Goal: Task Accomplishment & Management: Use online tool/utility

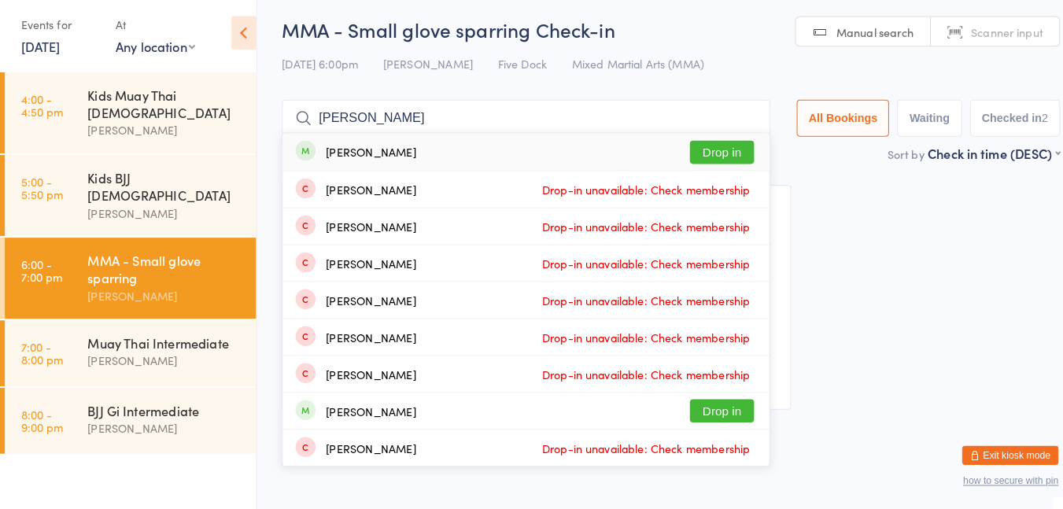
type input "[PERSON_NAME]"
click at [715, 150] on button "Drop in" at bounding box center [707, 155] width 63 height 23
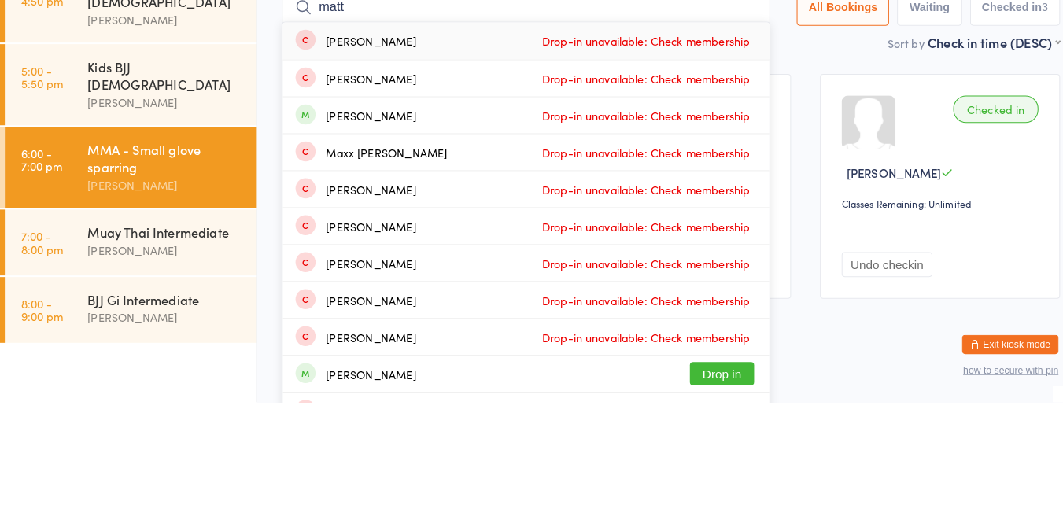
type input "[PERSON_NAME]"
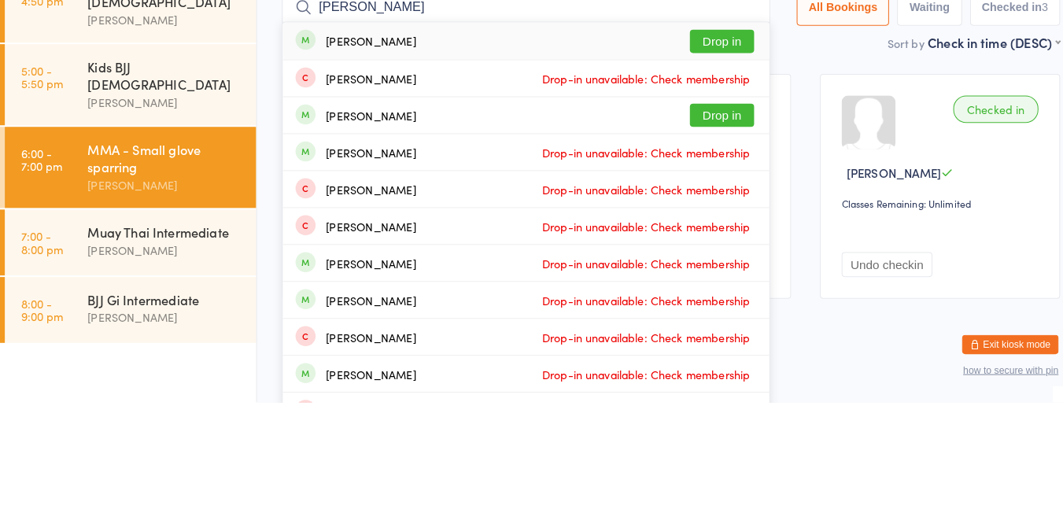
click at [693, 163] on button "Drop in" at bounding box center [707, 155] width 63 height 23
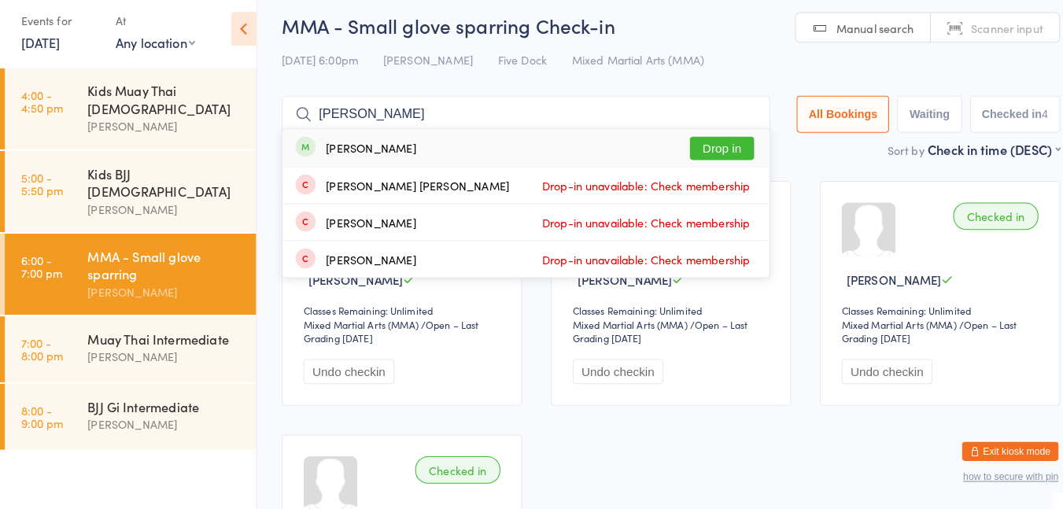
type input "[PERSON_NAME]"
click at [702, 144] on button "Drop in" at bounding box center [707, 155] width 63 height 23
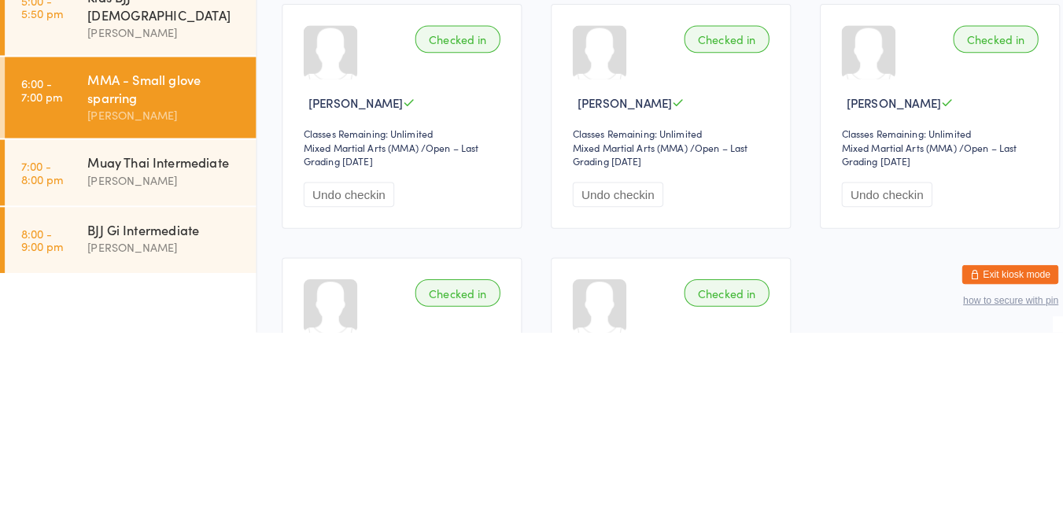
click at [151, 351] on div "[PERSON_NAME]" at bounding box center [162, 360] width 152 height 18
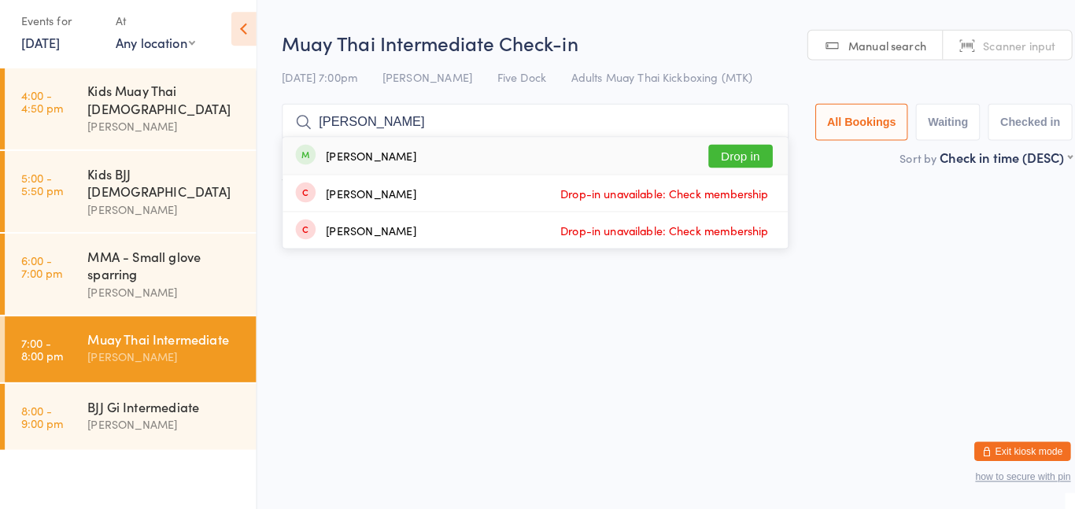
type input "[PERSON_NAME]"
click at [712, 153] on button "Drop in" at bounding box center [725, 163] width 63 height 23
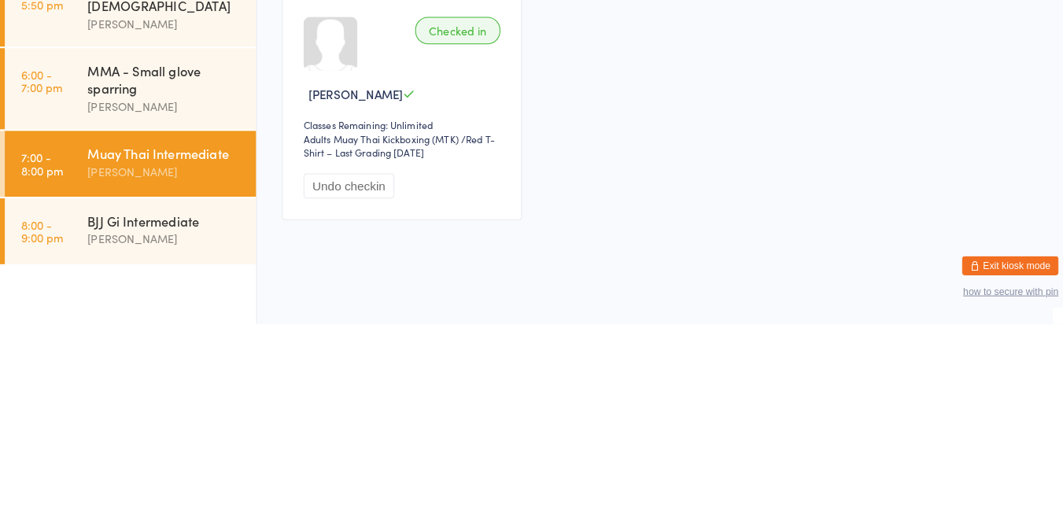
click at [168, 400] on div "BJJ Gi Intermediate" at bounding box center [162, 408] width 152 height 17
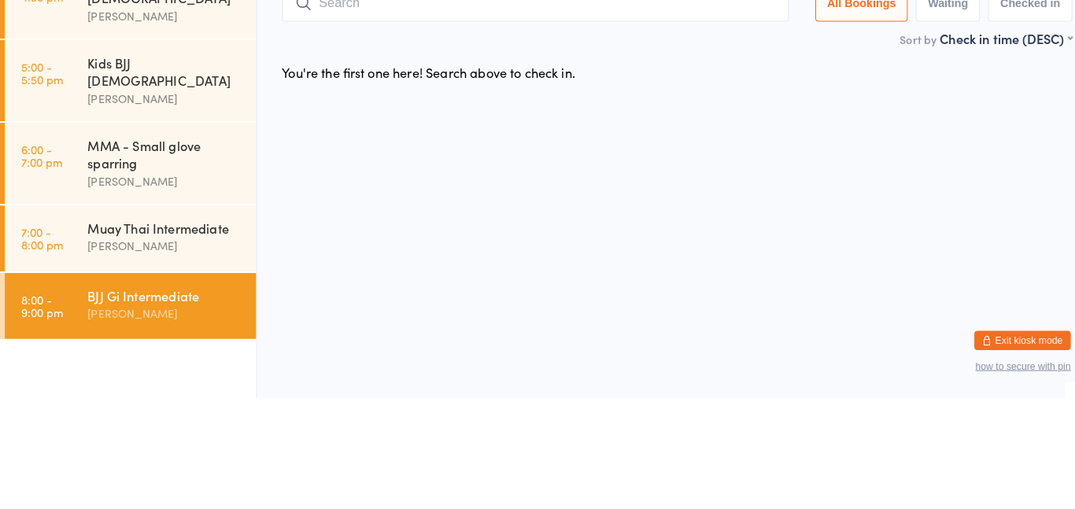
click at [132, 253] on div "MMA - Small glove sparring" at bounding box center [162, 270] width 152 height 35
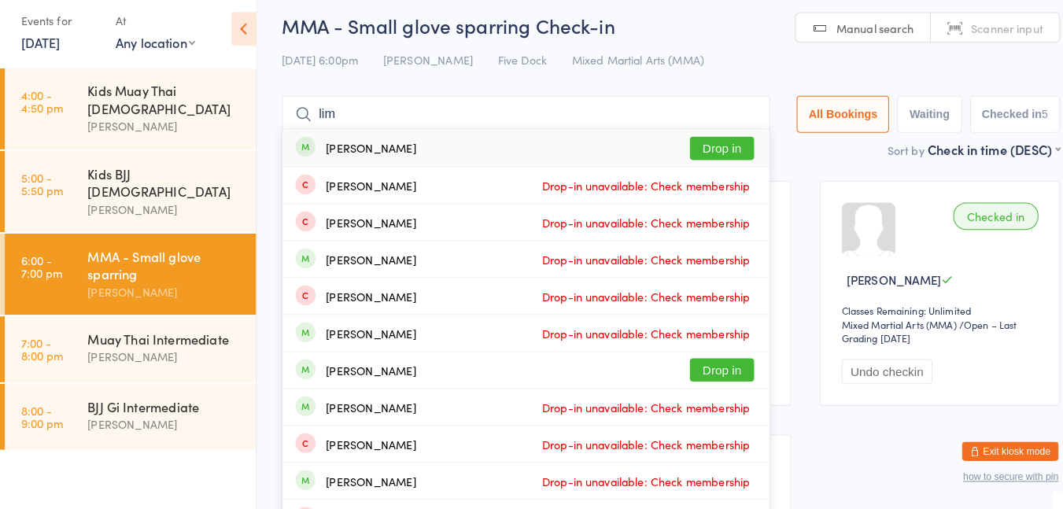
type input "lim"
click at [704, 159] on button "Drop in" at bounding box center [707, 155] width 63 height 23
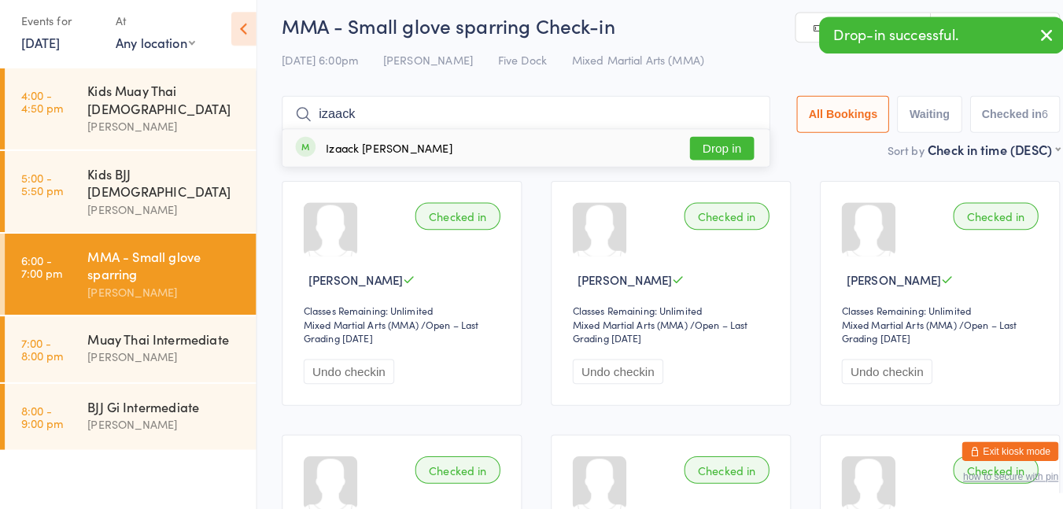
type input "izaack"
click at [715, 165] on button "Drop in" at bounding box center [707, 155] width 63 height 23
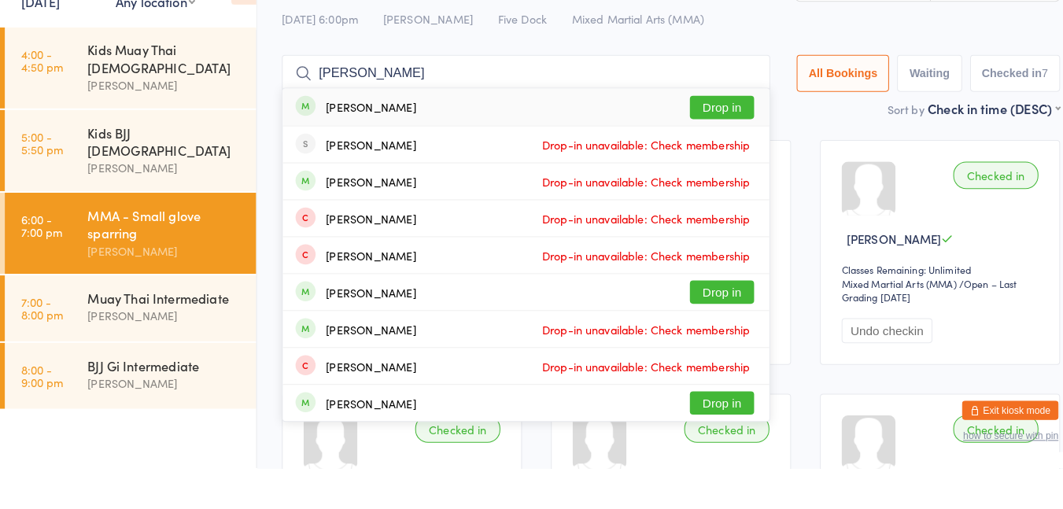
type input "[PERSON_NAME]"
click at [700, 155] on button "Drop in" at bounding box center [707, 155] width 63 height 23
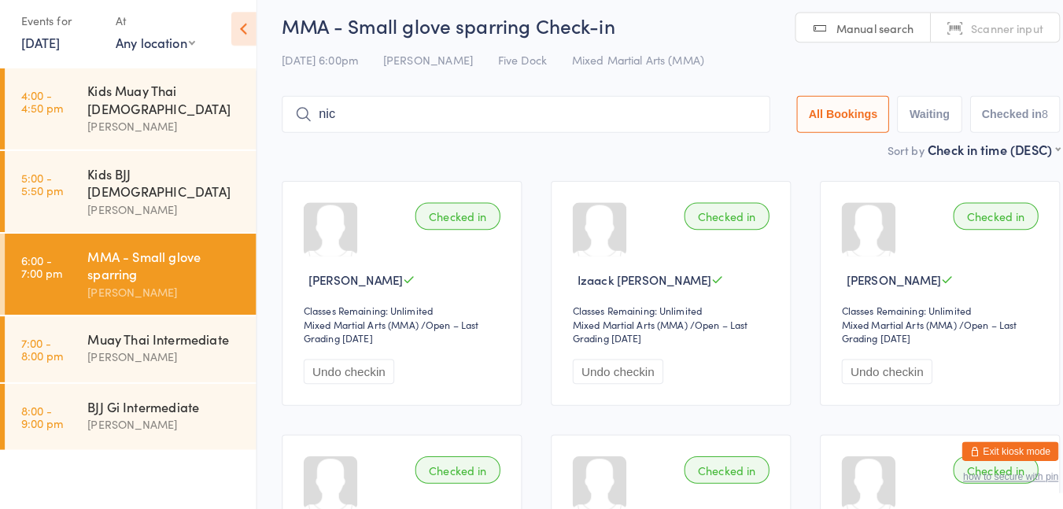
type input "[PERSON_NAME]"
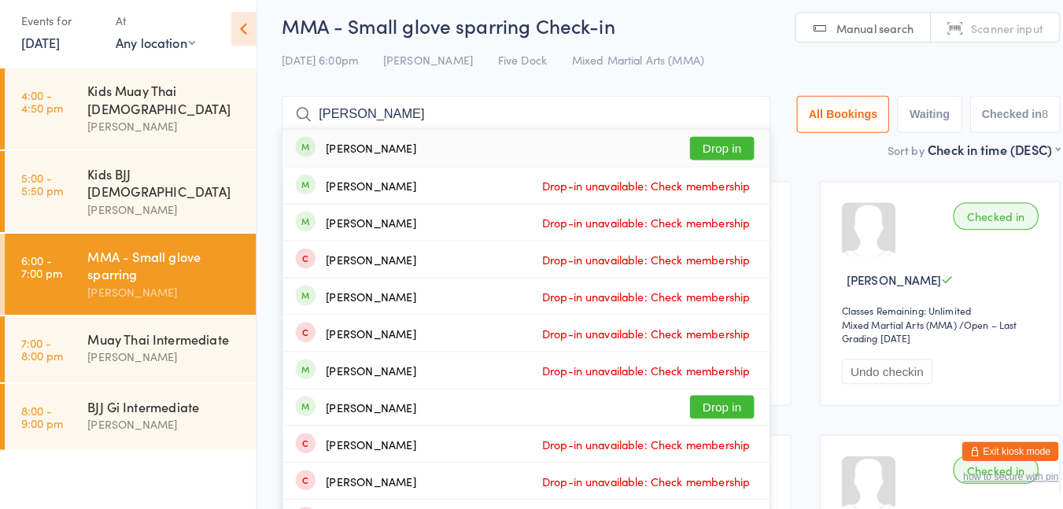
click at [704, 150] on button "Drop in" at bounding box center [707, 155] width 63 height 23
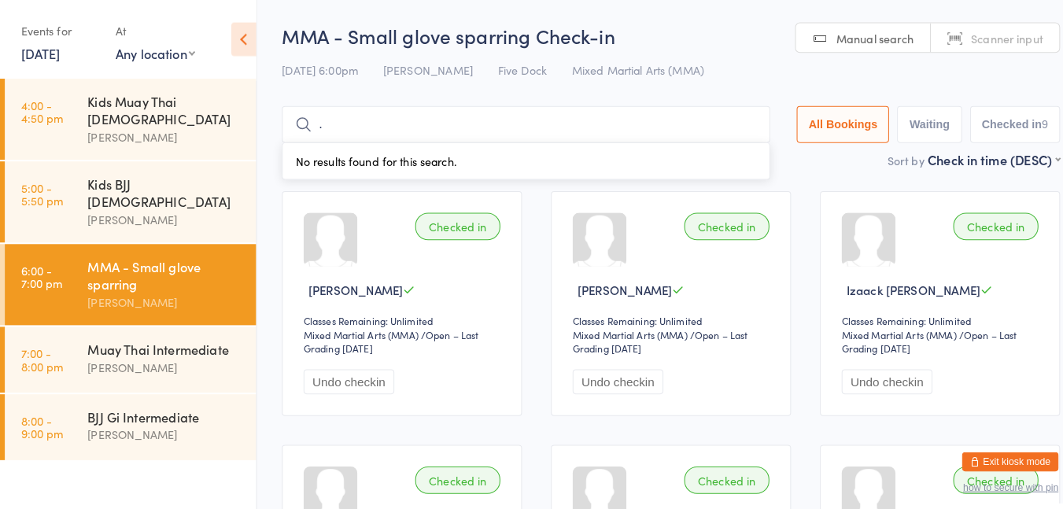
click at [342, 126] on input "." at bounding box center [515, 122] width 479 height 36
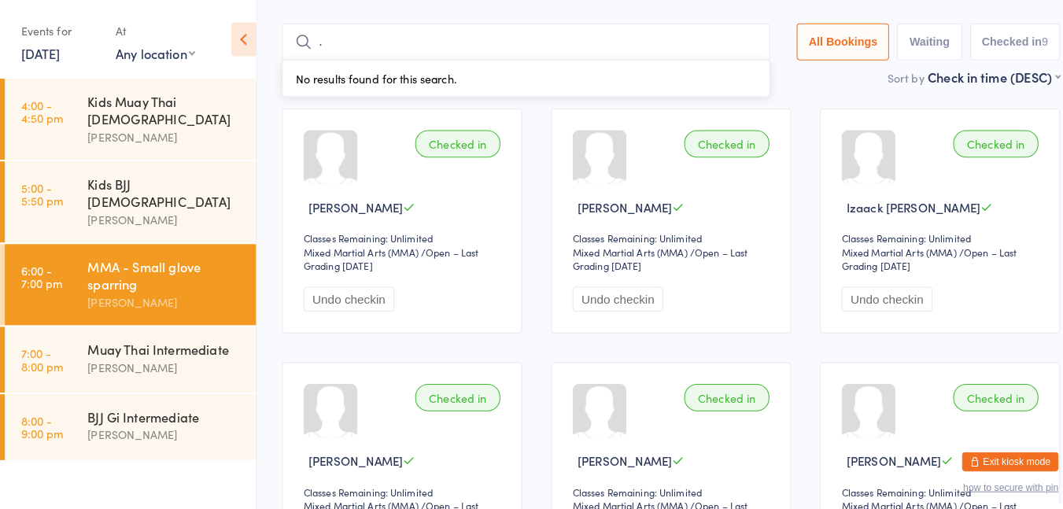
scroll to position [104, 0]
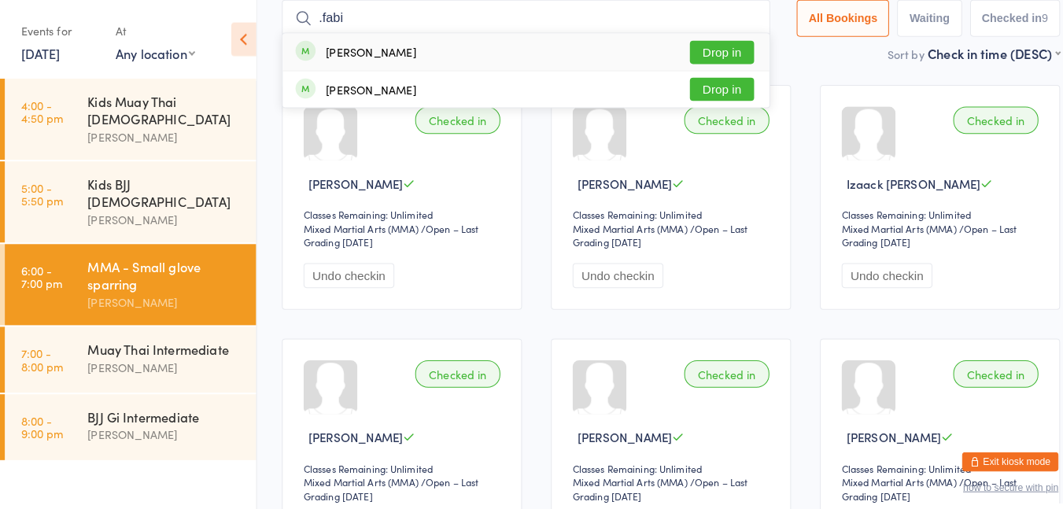
type input ".fabi"
click at [692, 54] on button "Drop in" at bounding box center [707, 51] width 63 height 23
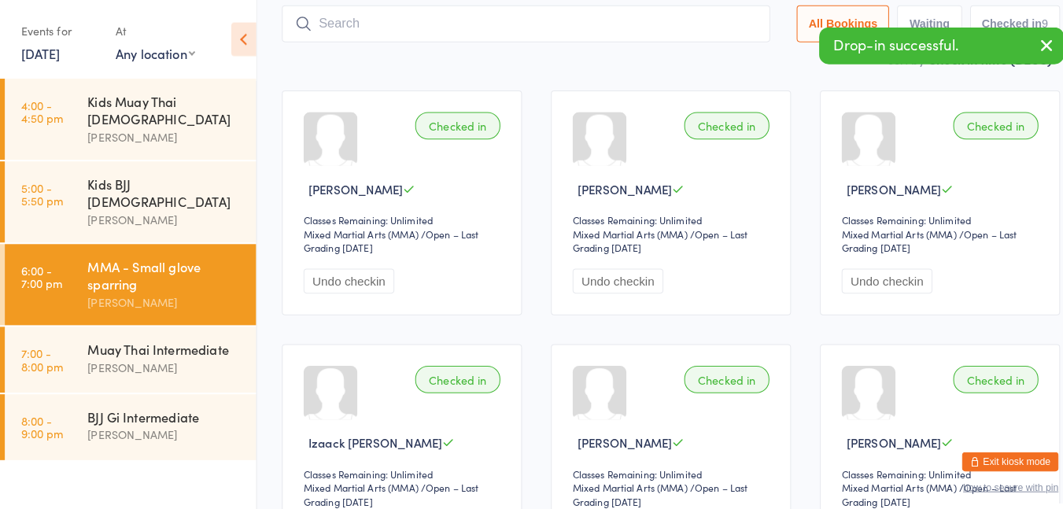
scroll to position [83, 0]
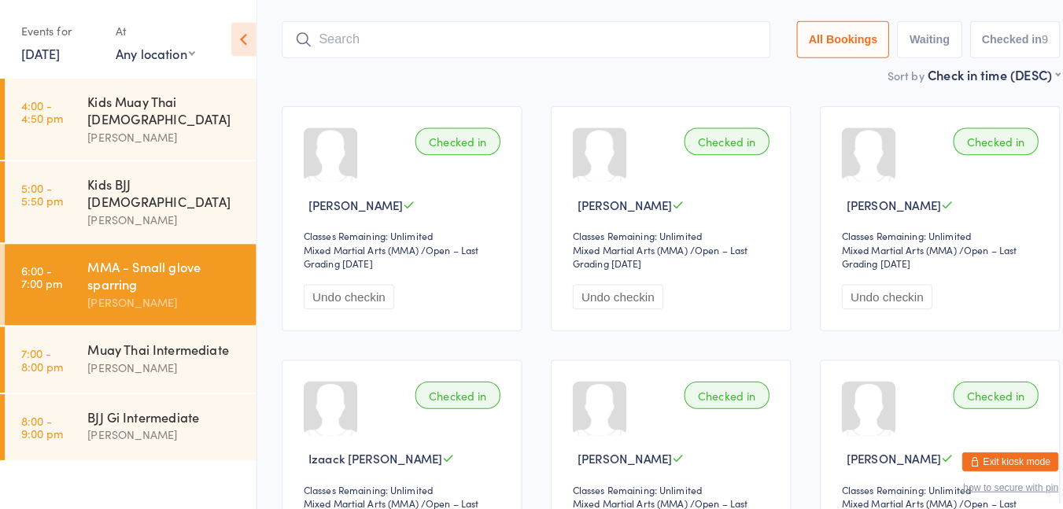
type input "k"
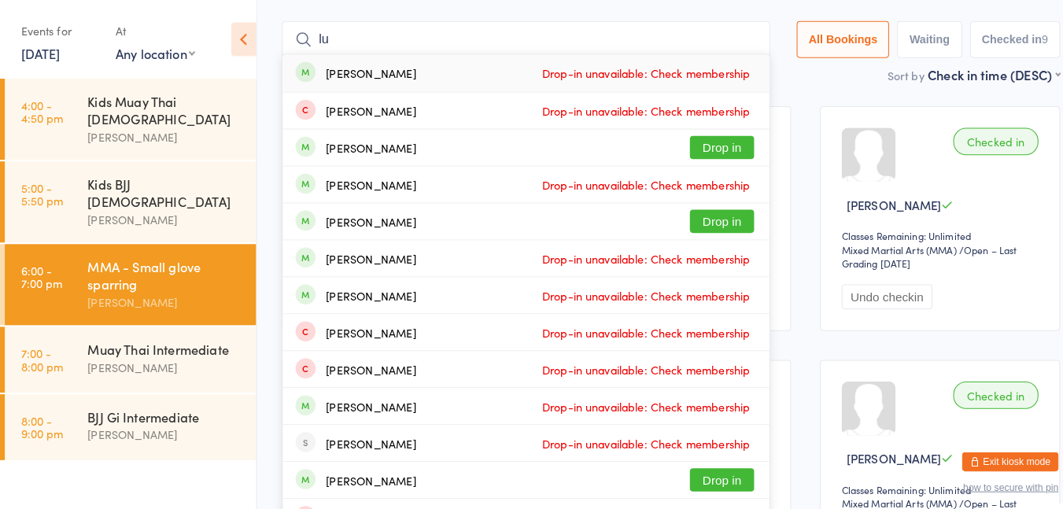
type input "l"
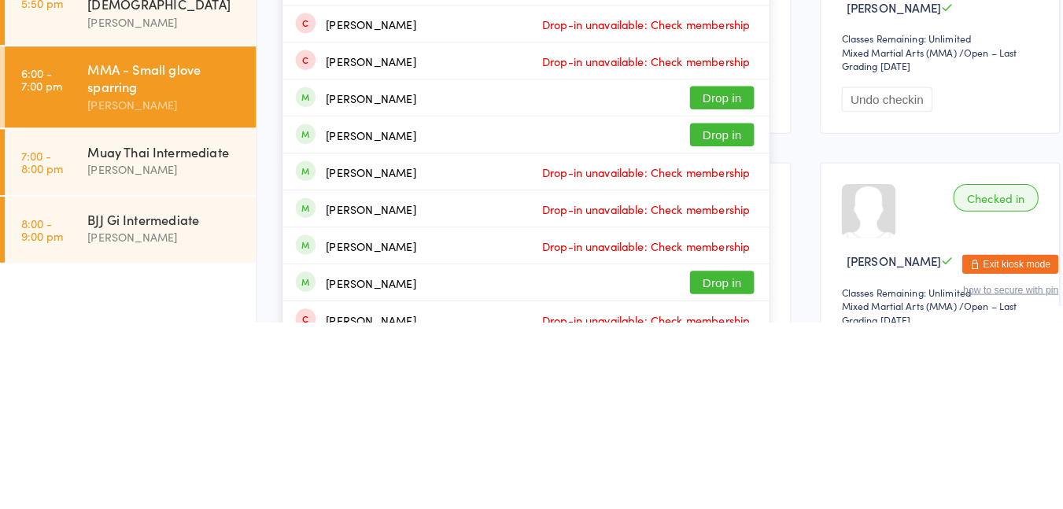
type input "[PERSON_NAME]"
click at [720, 325] on button "Drop in" at bounding box center [707, 325] width 63 height 23
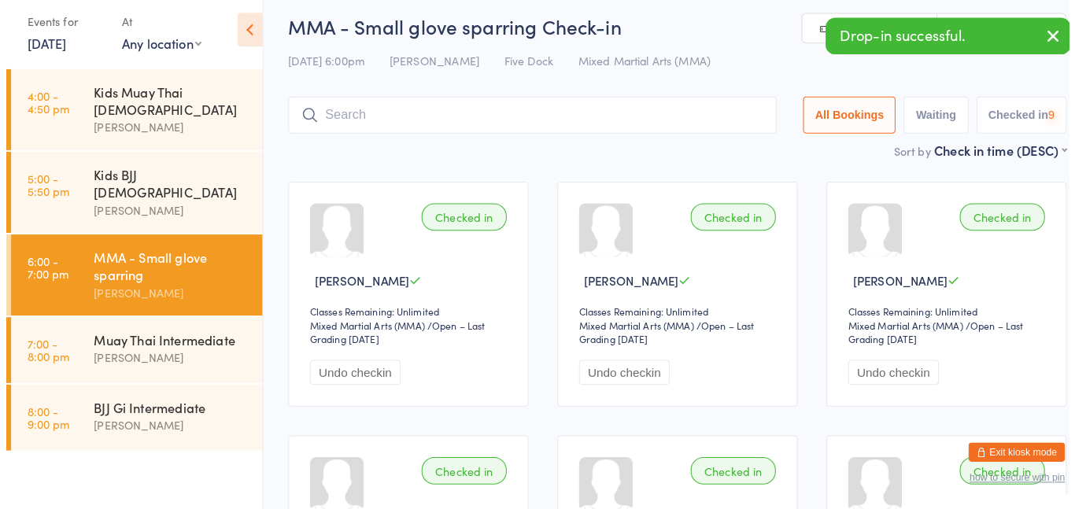
scroll to position [0, 0]
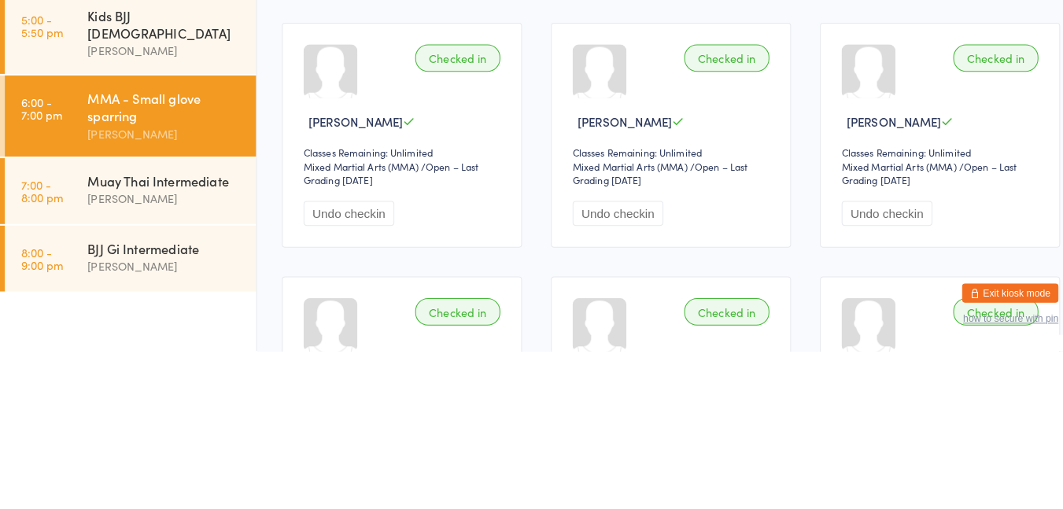
click at [182, 340] on div "Muay Thai Intermediate [PERSON_NAME]" at bounding box center [168, 351] width 165 height 62
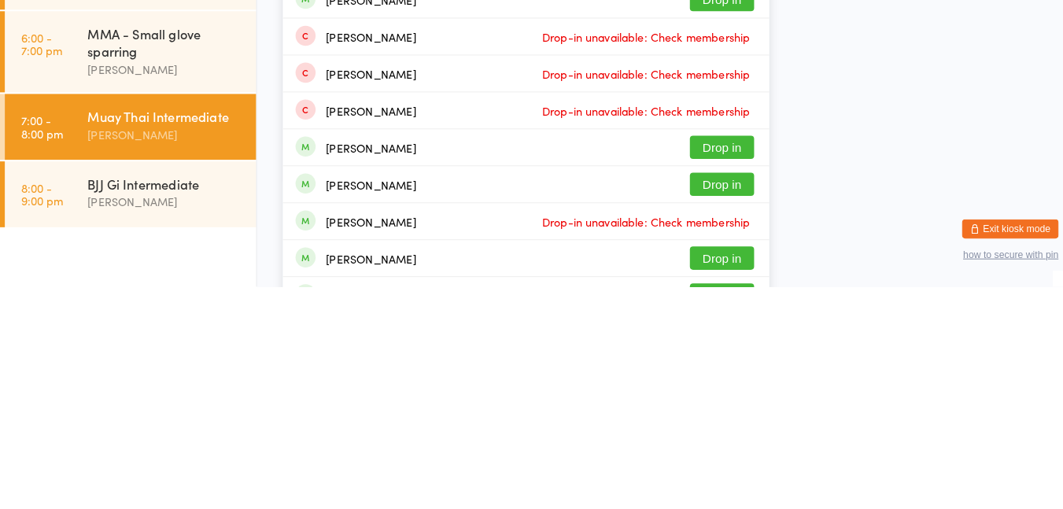
type input "[PERSON_NAME]"
click at [723, 416] on button "Drop in" at bounding box center [707, 408] width 63 height 23
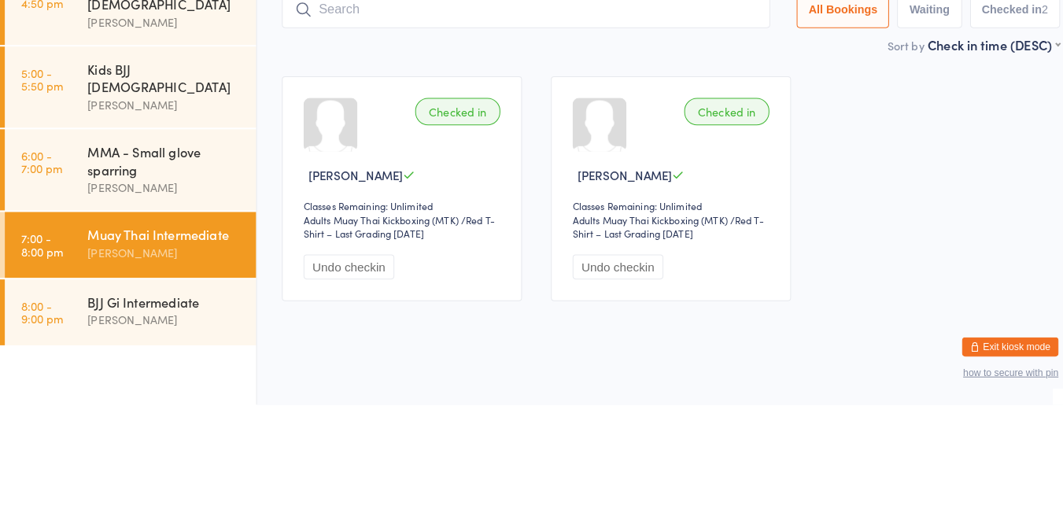
click at [192, 253] on div "MMA - Small glove sparring" at bounding box center [162, 270] width 152 height 35
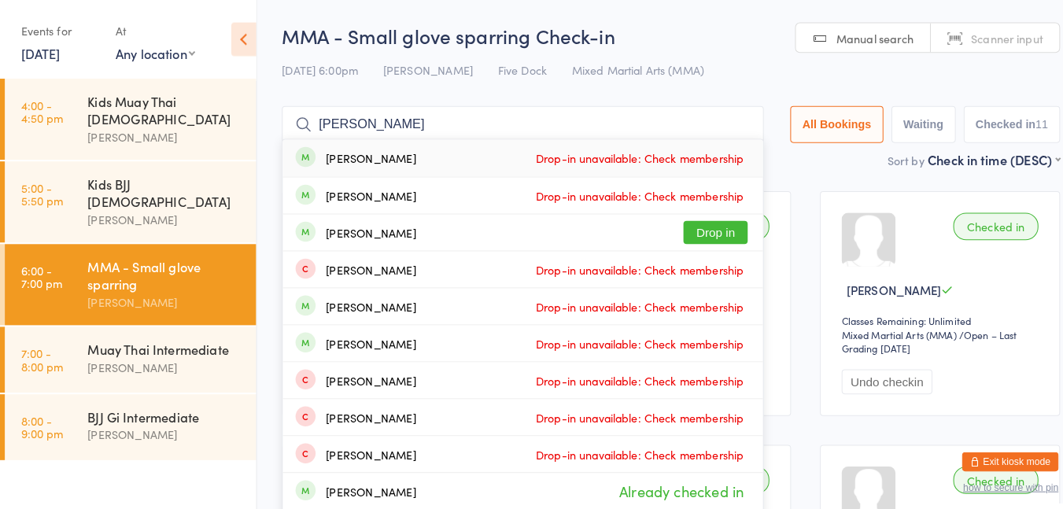
type input "[PERSON_NAME]"
click at [715, 223] on button "Drop in" at bounding box center [701, 227] width 63 height 23
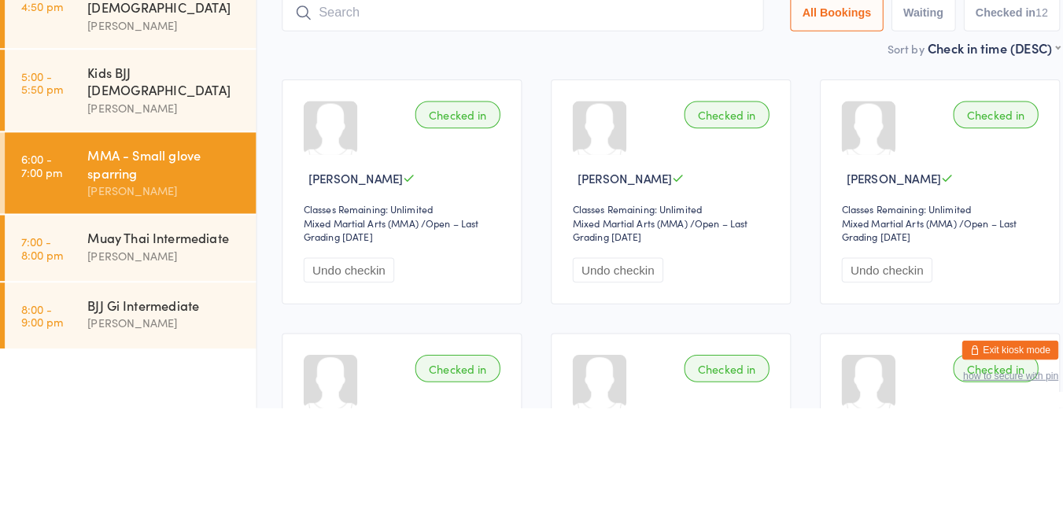
click at [186, 351] on div "[PERSON_NAME]" at bounding box center [162, 360] width 152 height 18
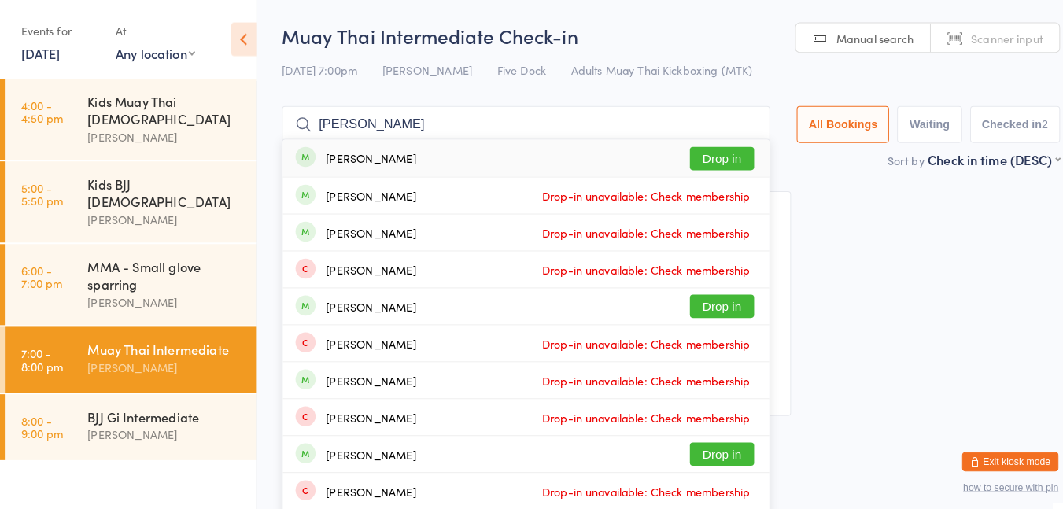
type input "[PERSON_NAME]"
click at [710, 155] on button "Drop in" at bounding box center [707, 155] width 63 height 23
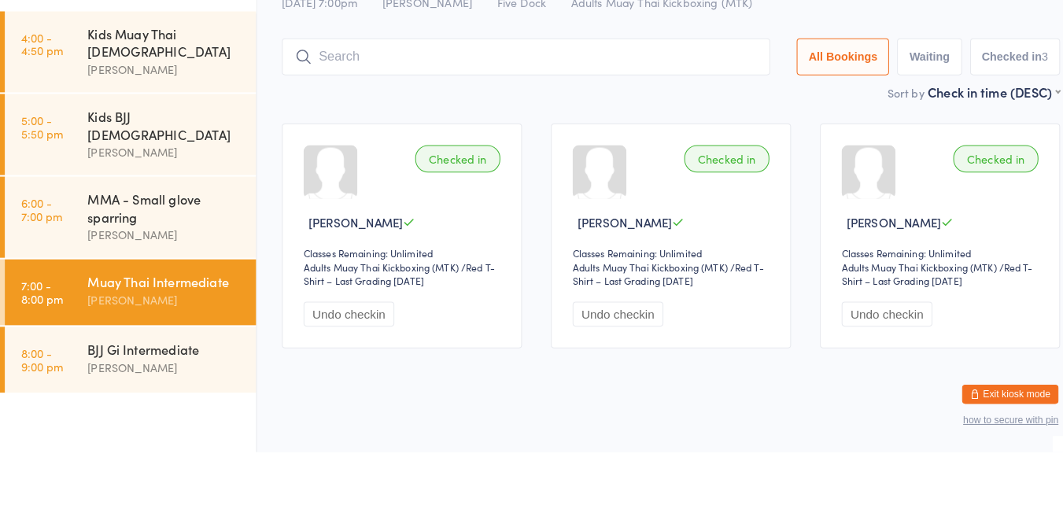
click at [194, 253] on div "MMA - Small glove sparring" at bounding box center [162, 270] width 152 height 35
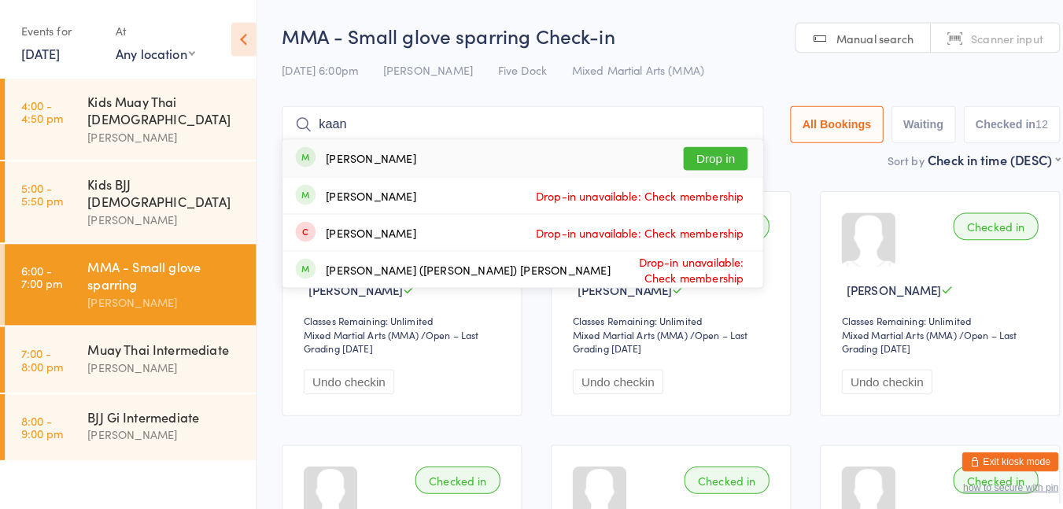
type input "kaan"
click at [695, 158] on button "Drop in" at bounding box center [701, 155] width 63 height 23
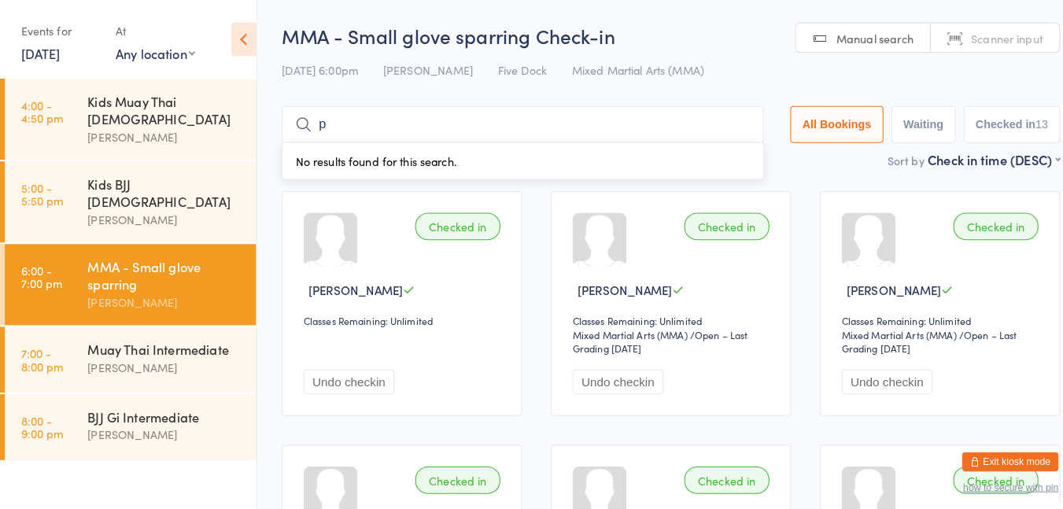
type input "[PERSON_NAME]"
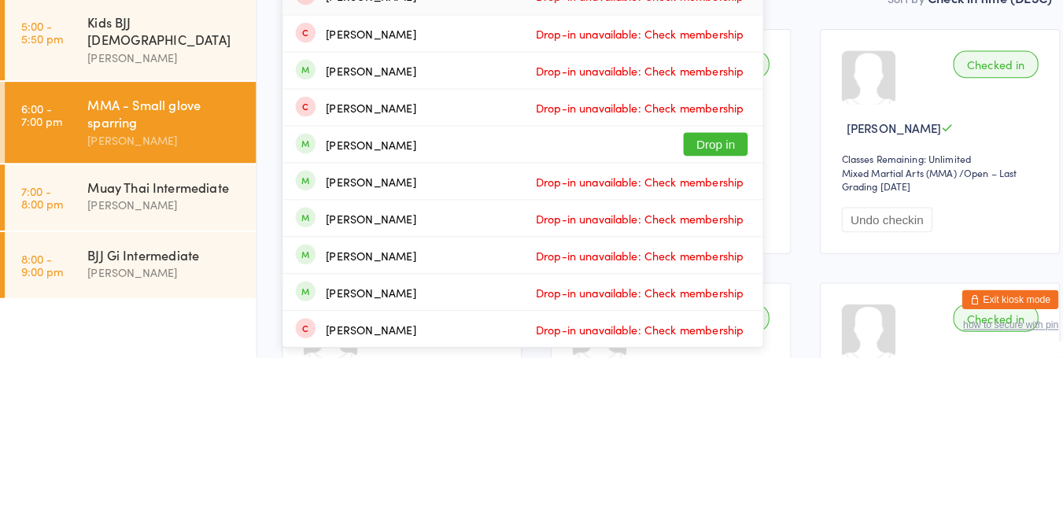
click at [698, 310] on button "Drop in" at bounding box center [701, 300] width 63 height 23
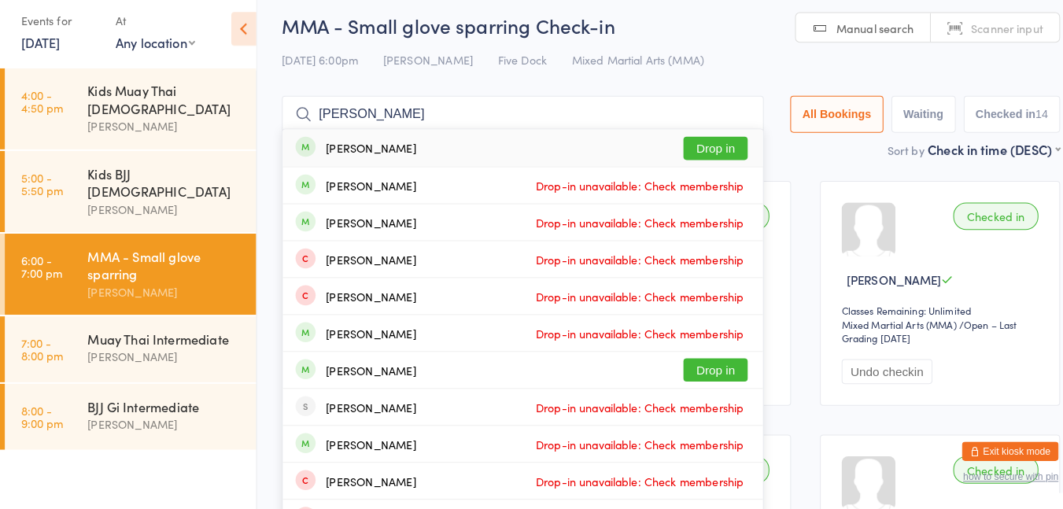
type input "[PERSON_NAME]"
click at [704, 157] on button "Drop in" at bounding box center [701, 155] width 63 height 23
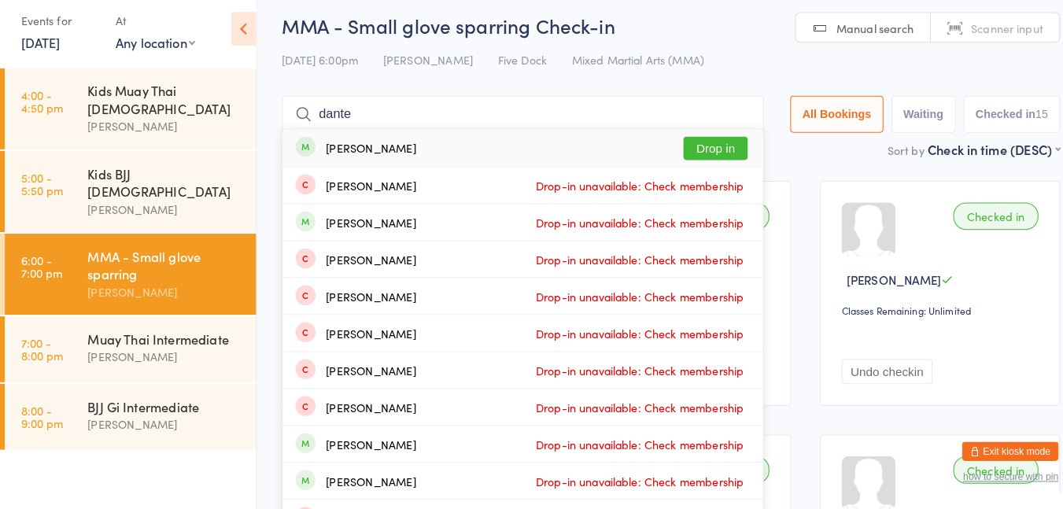
type input "dante"
click at [715, 155] on button "Drop in" at bounding box center [701, 155] width 63 height 23
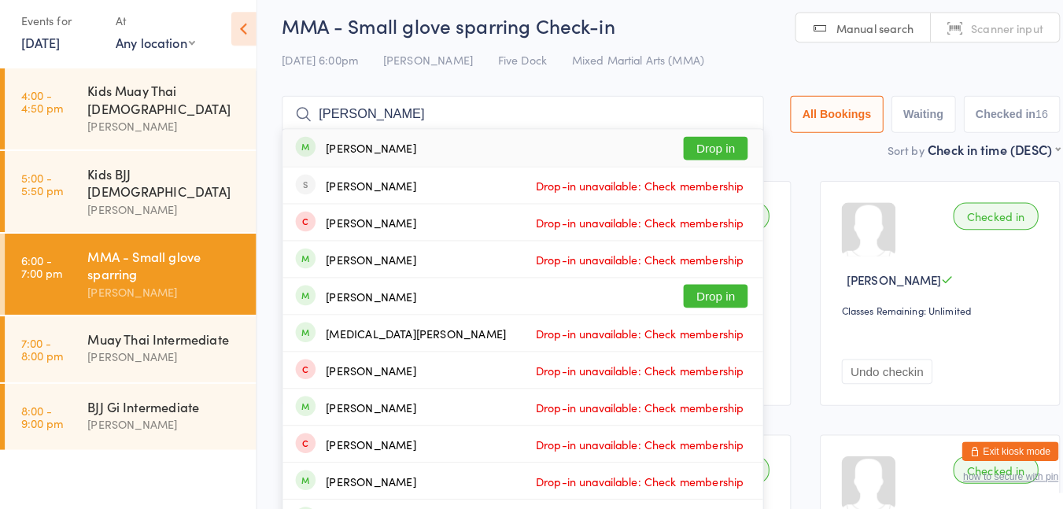
type input "[PERSON_NAME]"
click at [704, 157] on button "Drop in" at bounding box center [701, 155] width 63 height 23
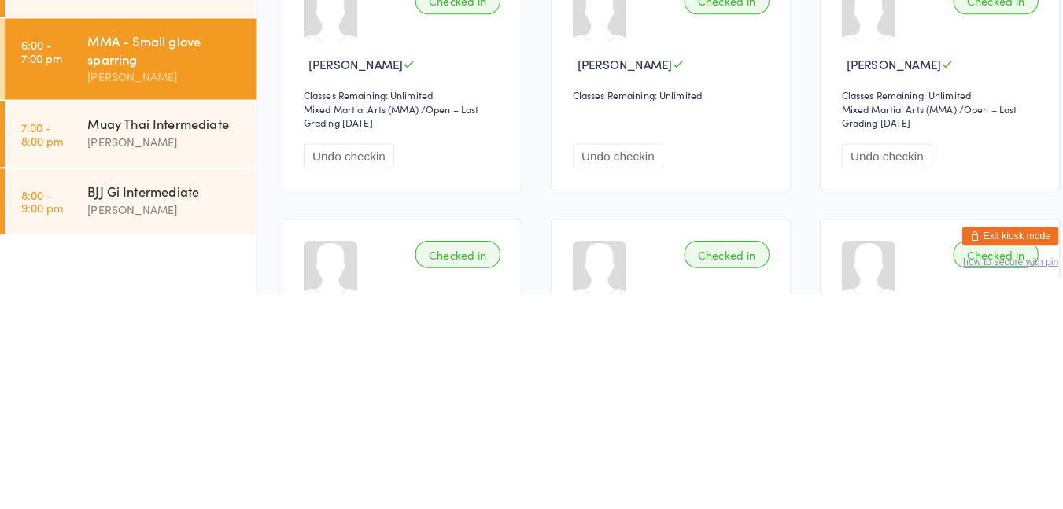
click at [160, 417] on div "[PERSON_NAME]" at bounding box center [162, 426] width 152 height 18
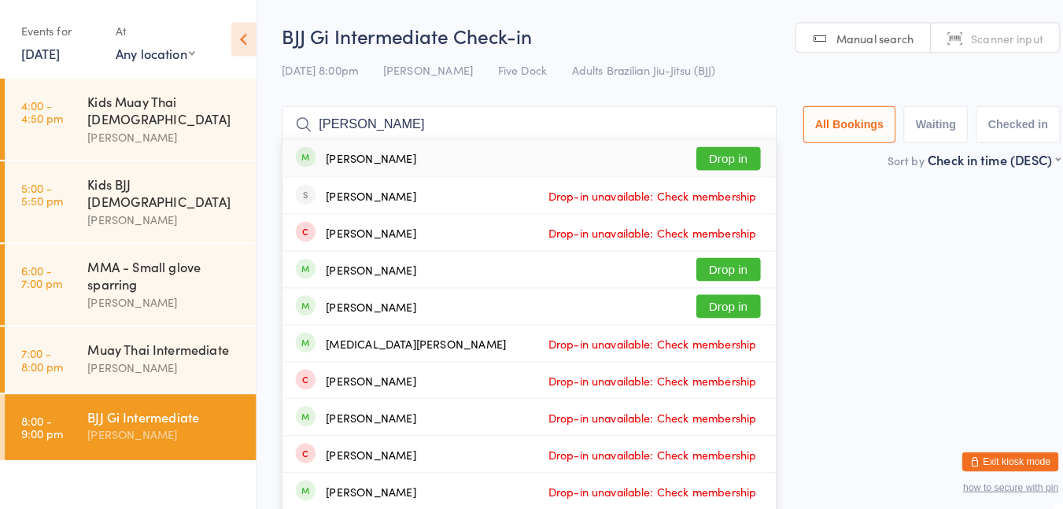
type input "[PERSON_NAME]"
click at [712, 160] on button "Drop in" at bounding box center [713, 155] width 63 height 23
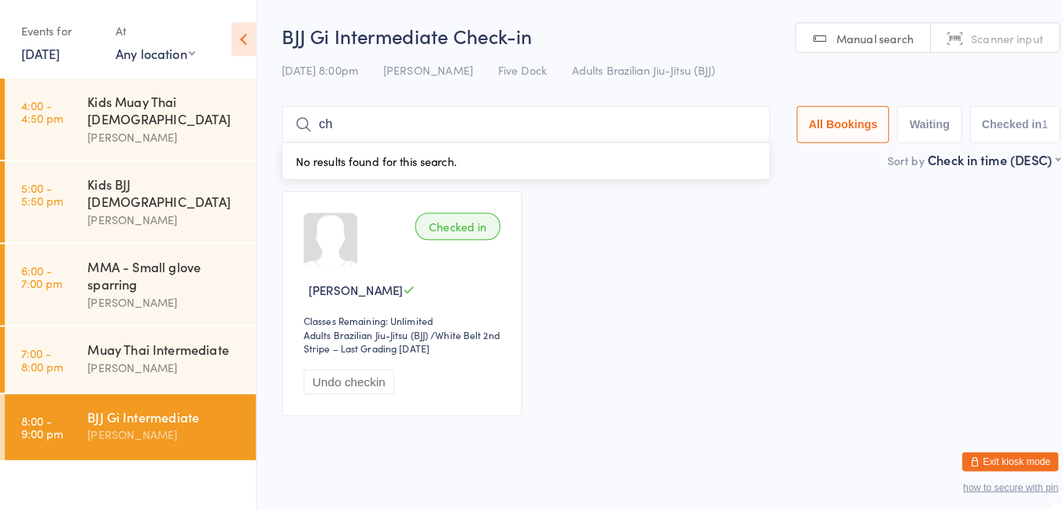
type input "[PERSON_NAME]"
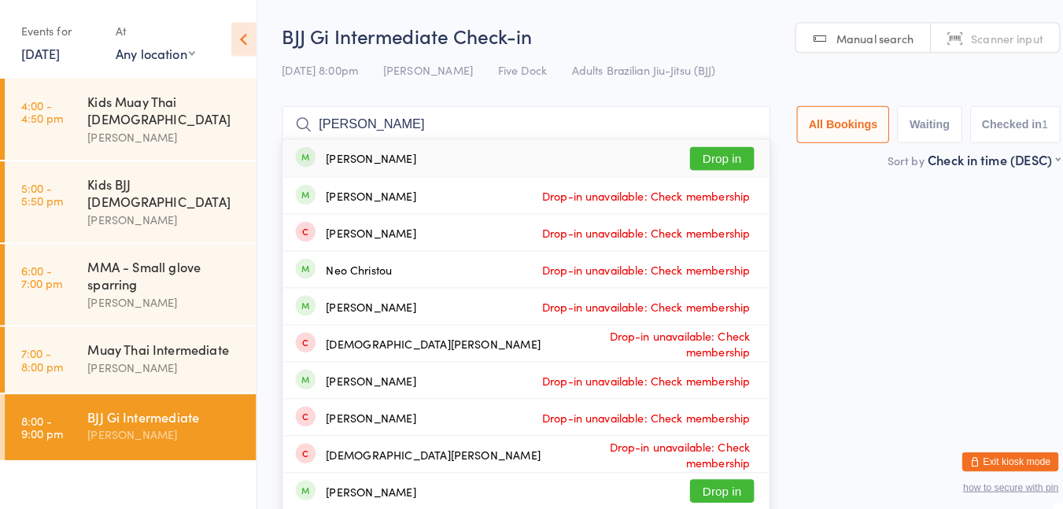
click at [699, 164] on button "Drop in" at bounding box center [707, 155] width 63 height 23
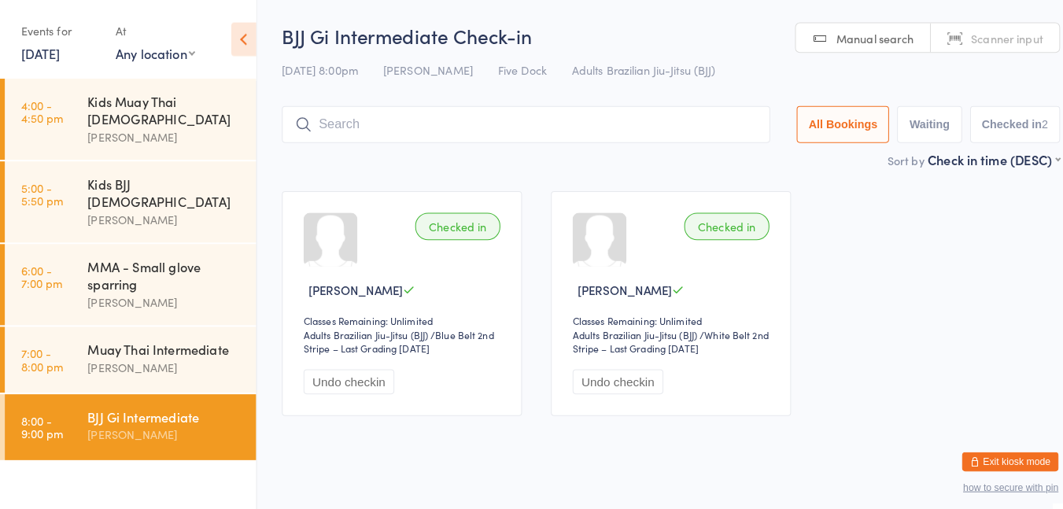
type input "v"
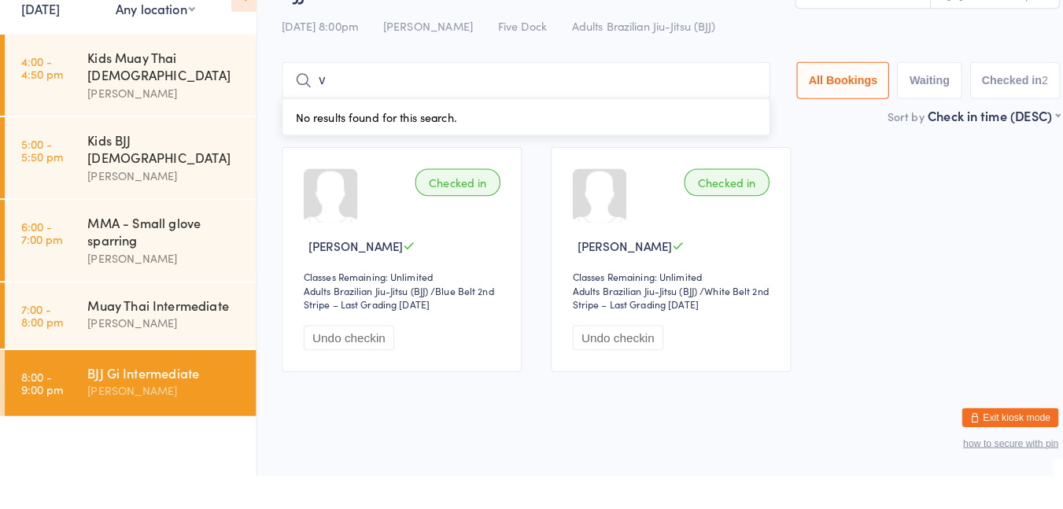
click at [154, 253] on div "MMA - Small glove sparring" at bounding box center [162, 270] width 152 height 35
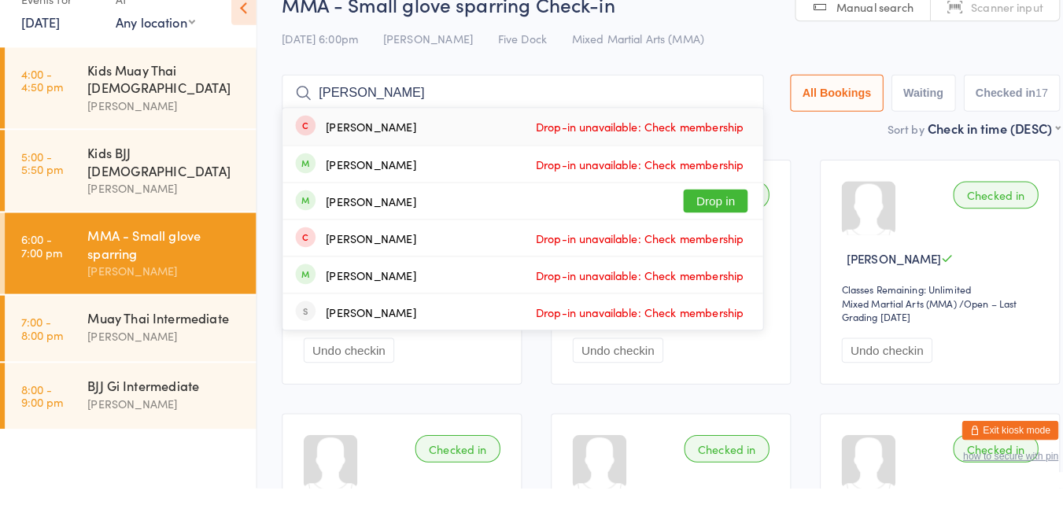
type input "[PERSON_NAME]"
click at [700, 227] on button "Drop in" at bounding box center [701, 227] width 63 height 23
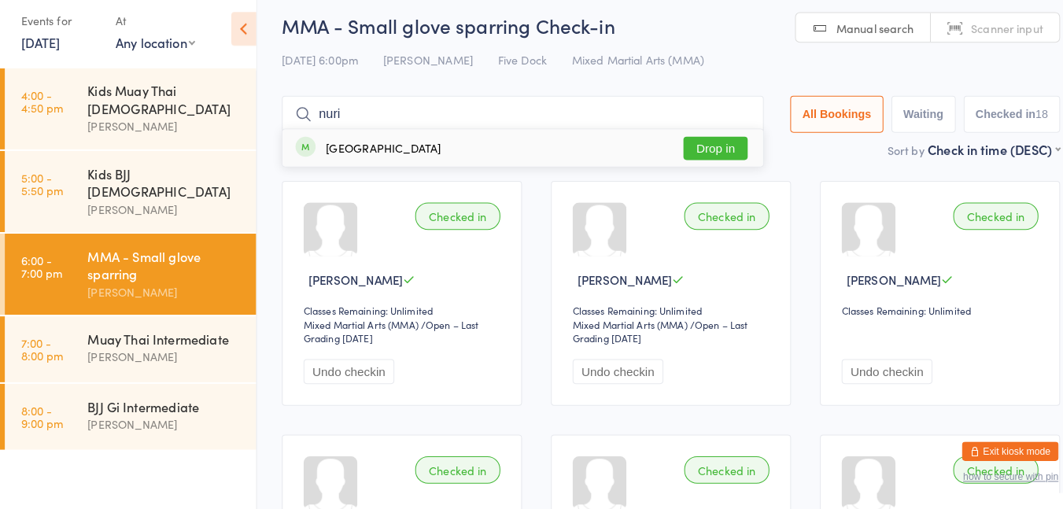
type input "nuri"
click at [578, 151] on div "Nuri Park Drop in" at bounding box center [512, 155] width 471 height 36
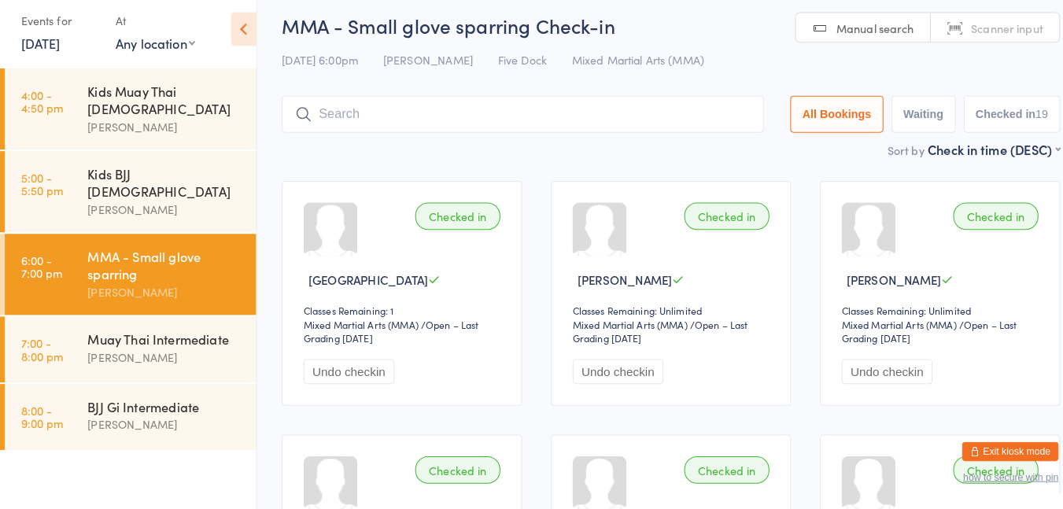
click at [625, 105] on input "search" at bounding box center [512, 122] width 472 height 36
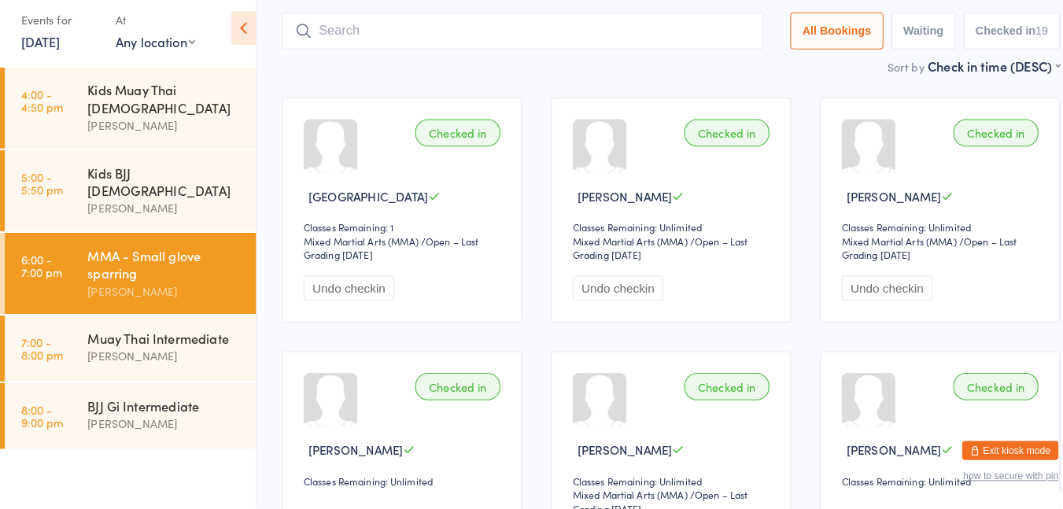
scroll to position [104, 0]
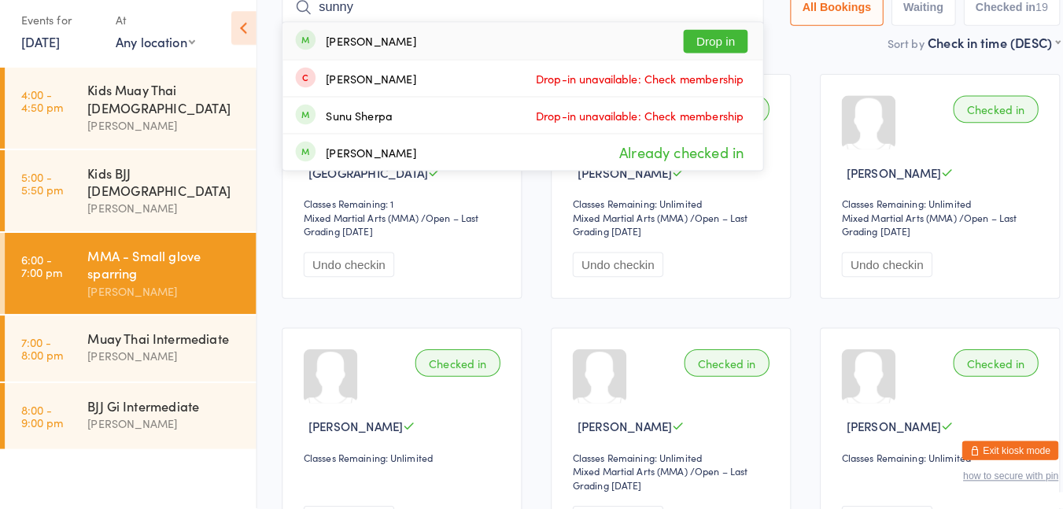
type input "sunny"
click at [704, 47] on button "Drop in" at bounding box center [701, 51] width 63 height 23
